Goal: Complete application form: Complete application form

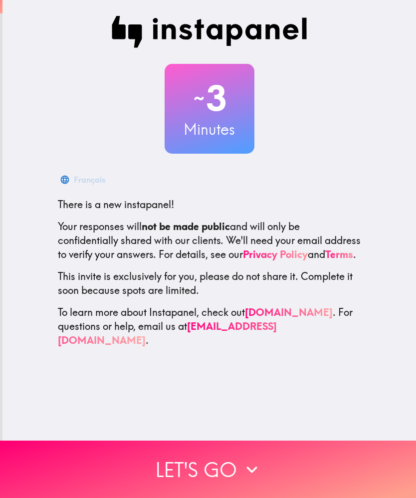
click at [240, 469] on button "Let's go" at bounding box center [208, 469] width 416 height 57
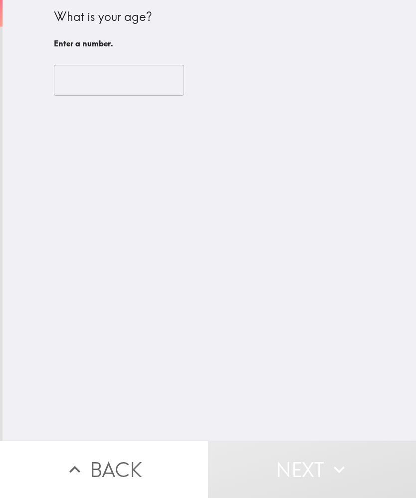
click at [146, 80] on input "number" at bounding box center [119, 80] width 130 height 31
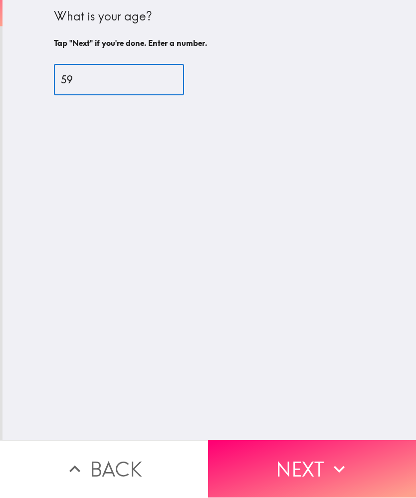
type input "59"
click at [338, 465] on icon "button" at bounding box center [339, 470] width 22 height 22
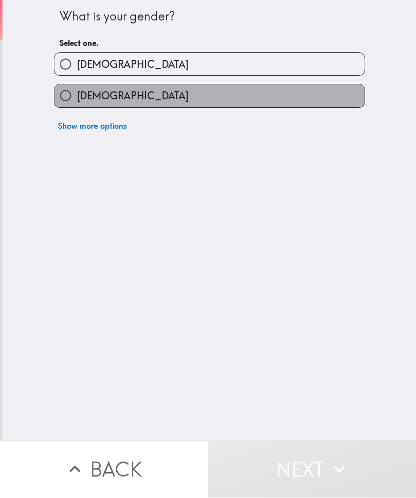
click at [318, 102] on label "[DEMOGRAPHIC_DATA]" at bounding box center [209, 96] width 311 height 22
click at [77, 102] on input "[DEMOGRAPHIC_DATA]" at bounding box center [65, 96] width 22 height 22
radio input "true"
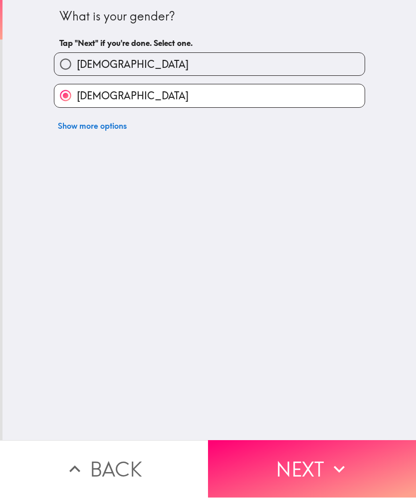
click at [318, 475] on button "Next" at bounding box center [312, 469] width 208 height 57
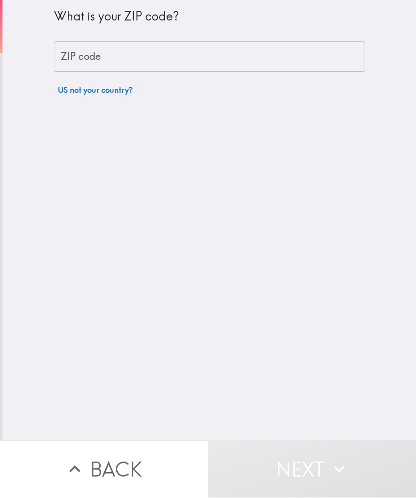
click at [238, 58] on input "ZIP code" at bounding box center [210, 57] width 312 height 31
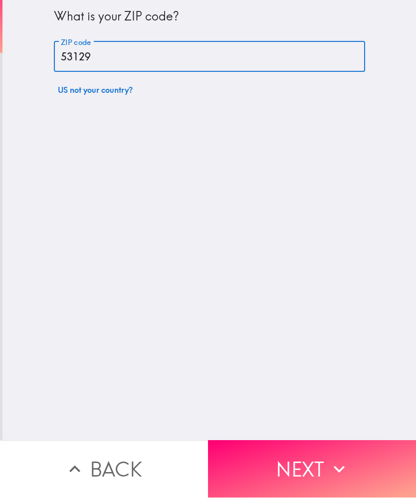
type input "53129"
click at [374, 460] on button "Next" at bounding box center [312, 469] width 208 height 57
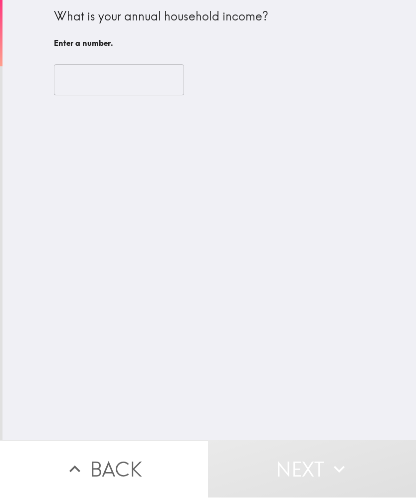
click at [123, 77] on input "number" at bounding box center [119, 80] width 130 height 31
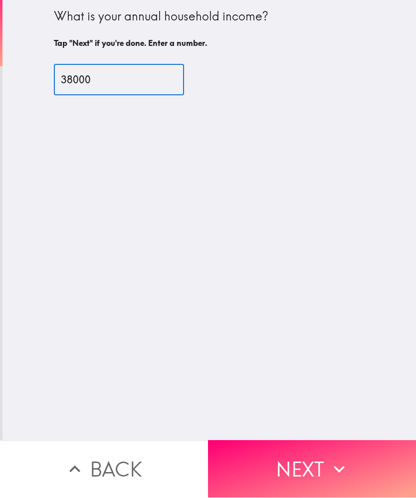
type input "38000"
click at [374, 455] on button "Next" at bounding box center [312, 469] width 208 height 57
